Goal: Navigation & Orientation: Find specific page/section

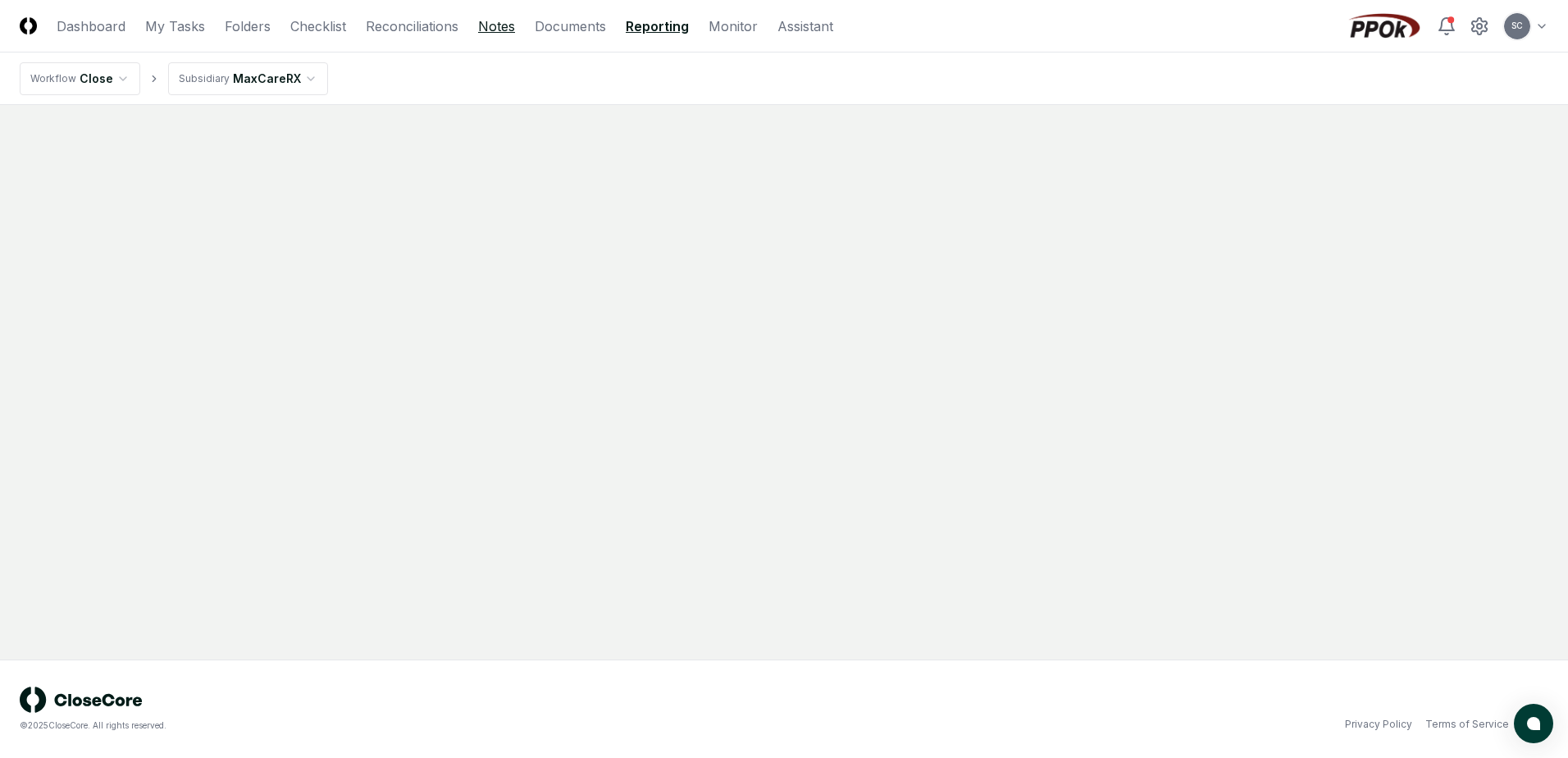
click at [499, 25] on link "Notes" at bounding box center [496, 26] width 37 height 20
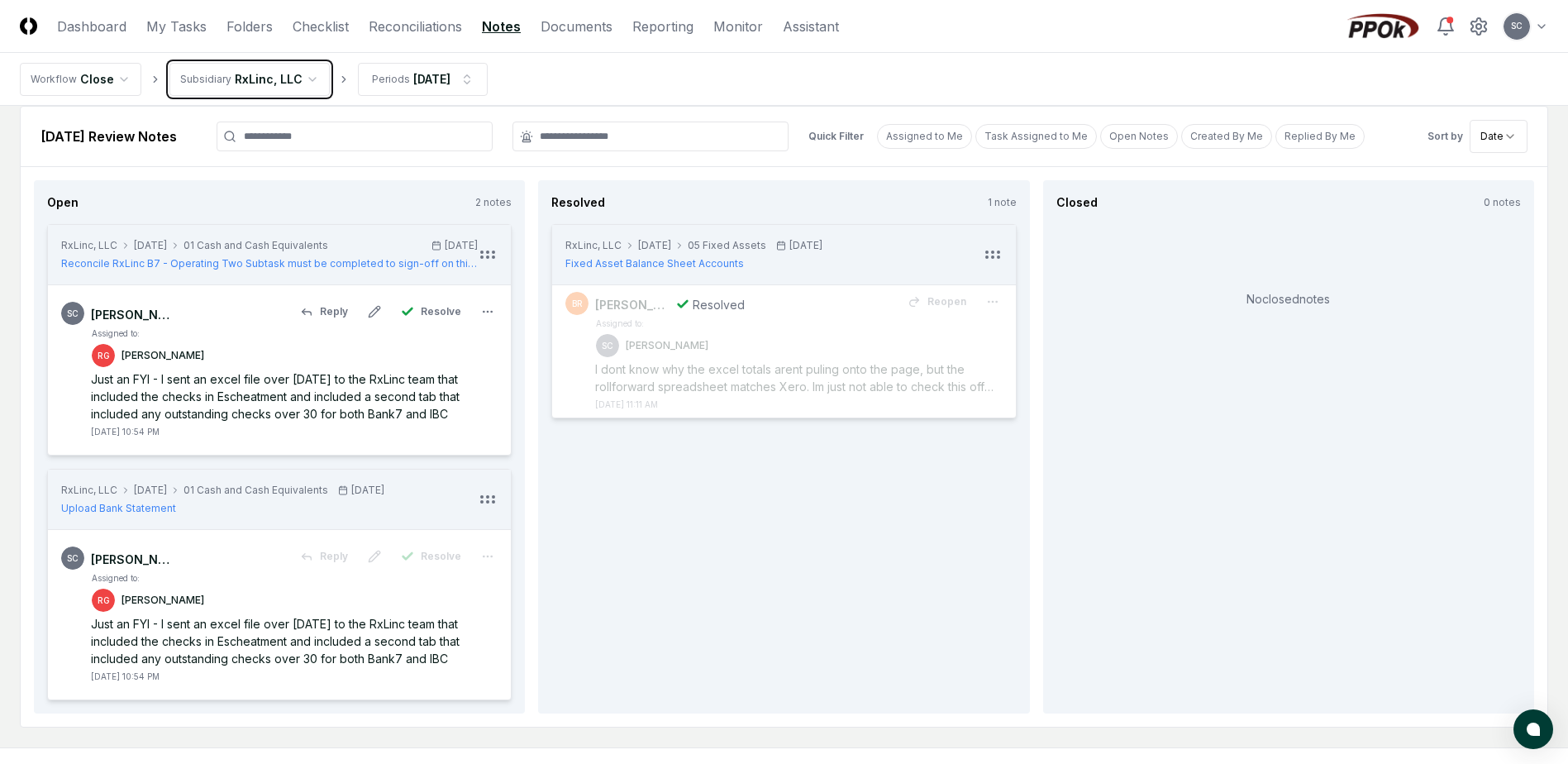
scroll to position [103, 0]
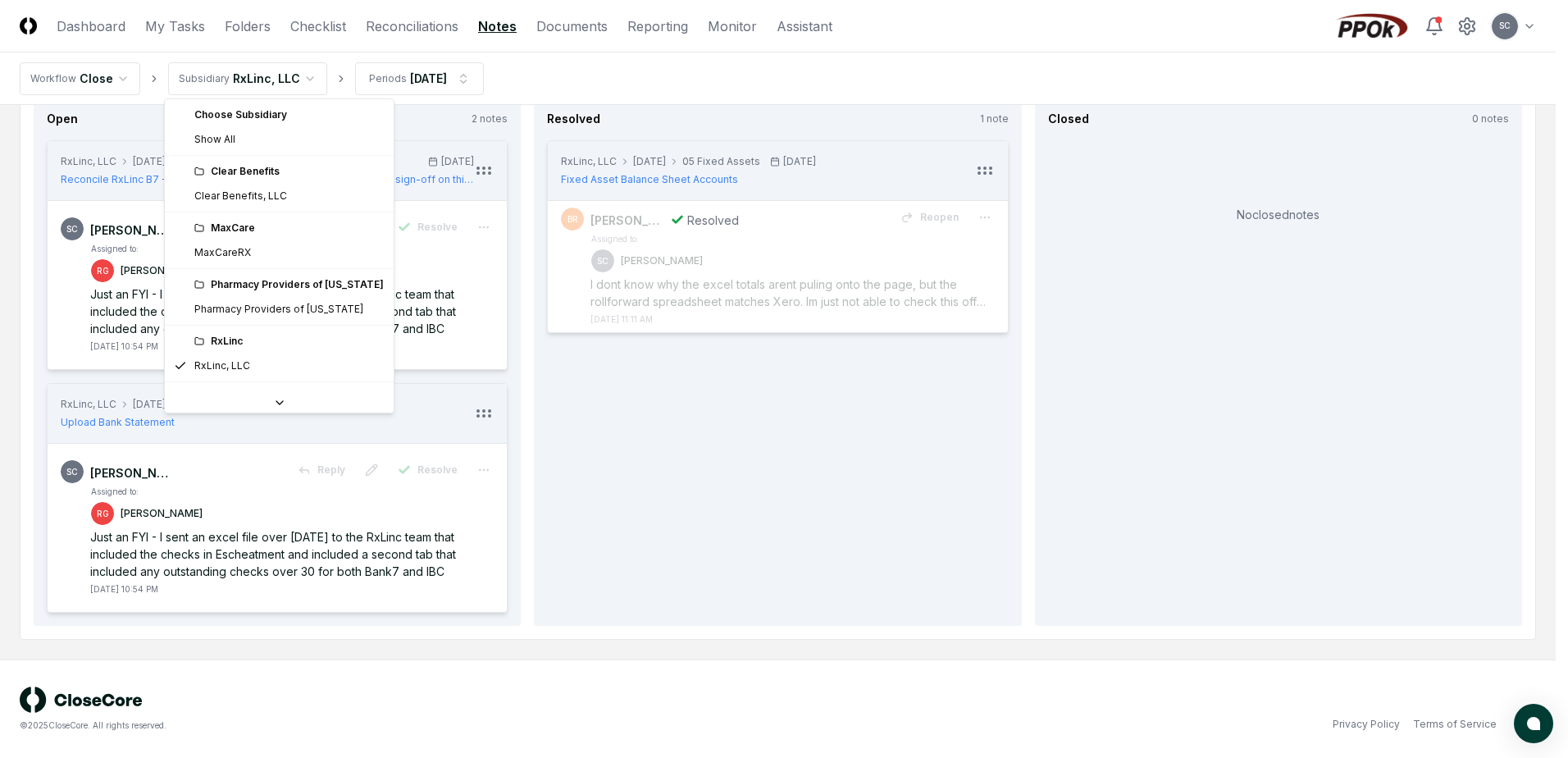
click at [261, 84] on html "CloseCore Dashboard My Tasks Folders Checklist Reconciliations Notes Documents …" at bounding box center [784, 328] width 1568 height 860
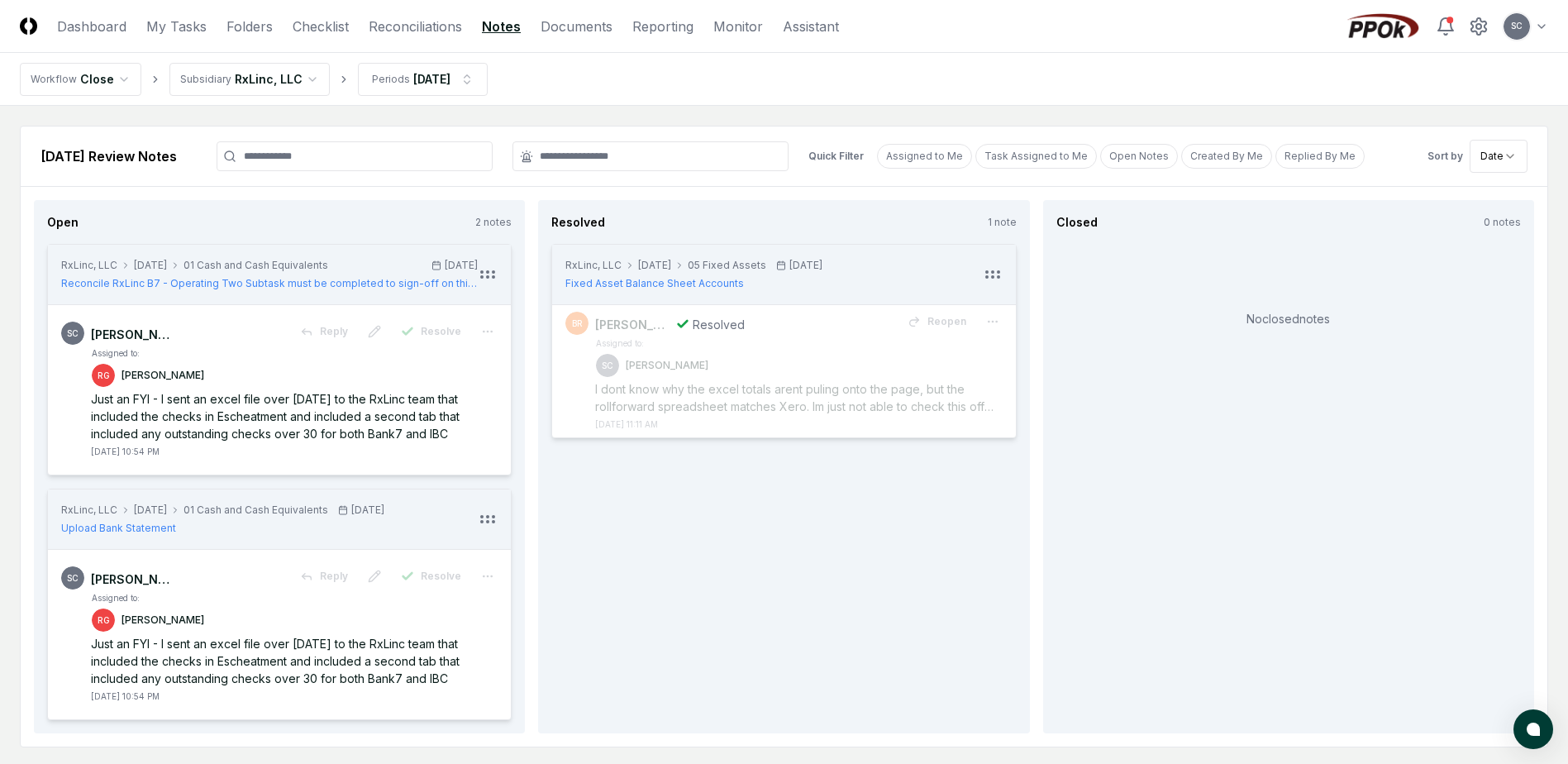
click at [495, 24] on link "Notes" at bounding box center [501, 26] width 39 height 20
click at [245, 77] on html "CloseCore Dashboard My Tasks Folders Checklist Reconciliations Notes Documents …" at bounding box center [784, 433] width 1568 height 867
